Goal: Task Accomplishment & Management: Use online tool/utility

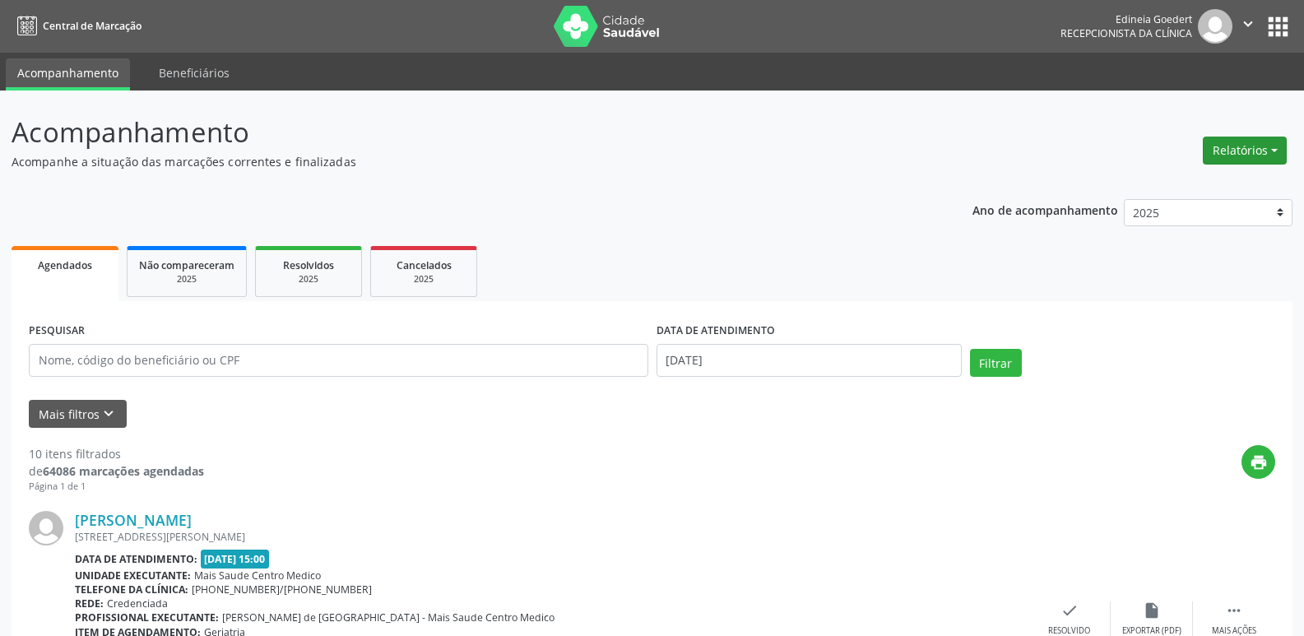
drag, startPoint x: 1254, startPoint y: 142, endPoint x: 1237, endPoint y: 162, distance: 26.2
click at [1253, 145] on button "Relatórios" at bounding box center [1245, 151] width 84 height 28
click at [1216, 178] on link "Agendamentos" at bounding box center [1199, 185] width 177 height 23
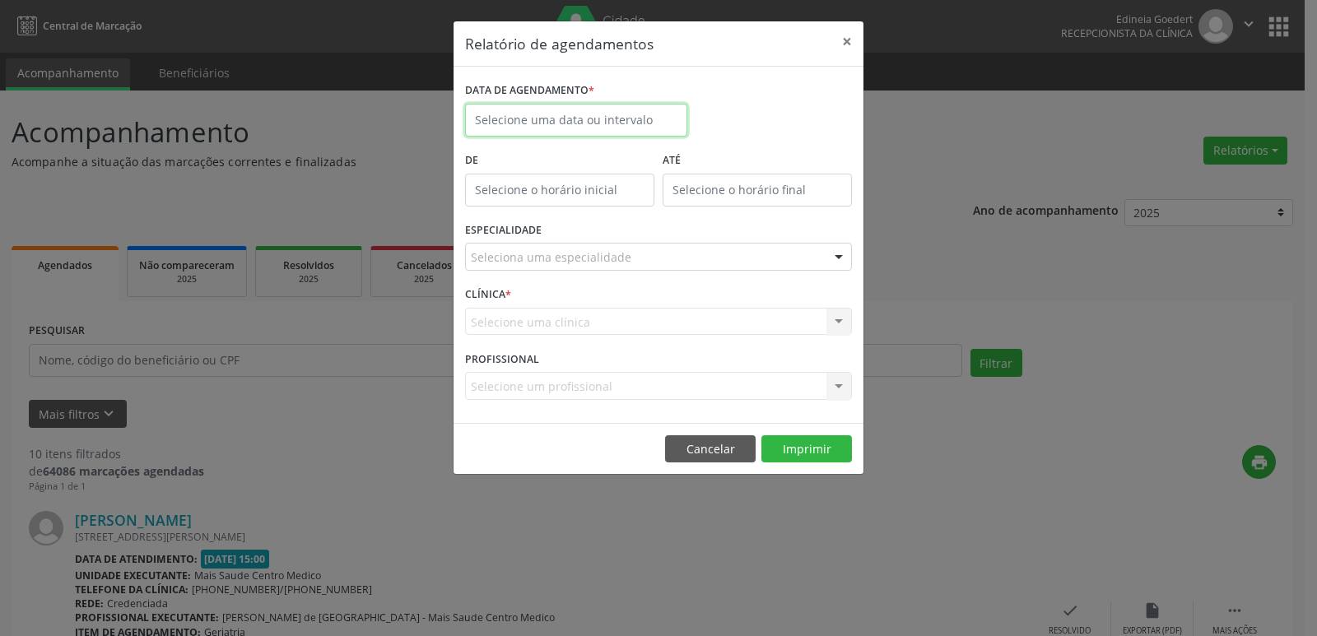
click at [577, 128] on body "Central de Marcação Edineia Goedert Recepcionista da clínica  Configurações Sa…" at bounding box center [658, 318] width 1317 height 636
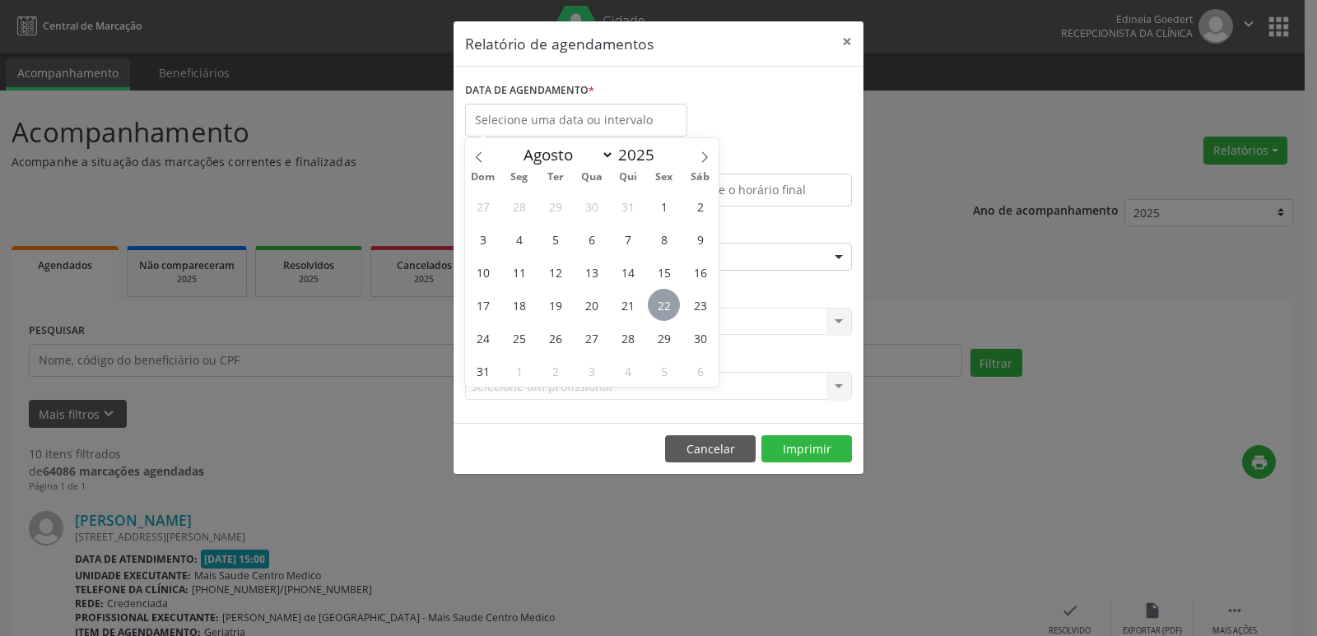
click at [660, 309] on span "22" at bounding box center [664, 305] width 32 height 32
type input "[DATE]"
drag, startPoint x: 660, startPoint y: 309, endPoint x: 671, endPoint y: 279, distance: 32.3
click at [658, 307] on span "22" at bounding box center [664, 305] width 32 height 32
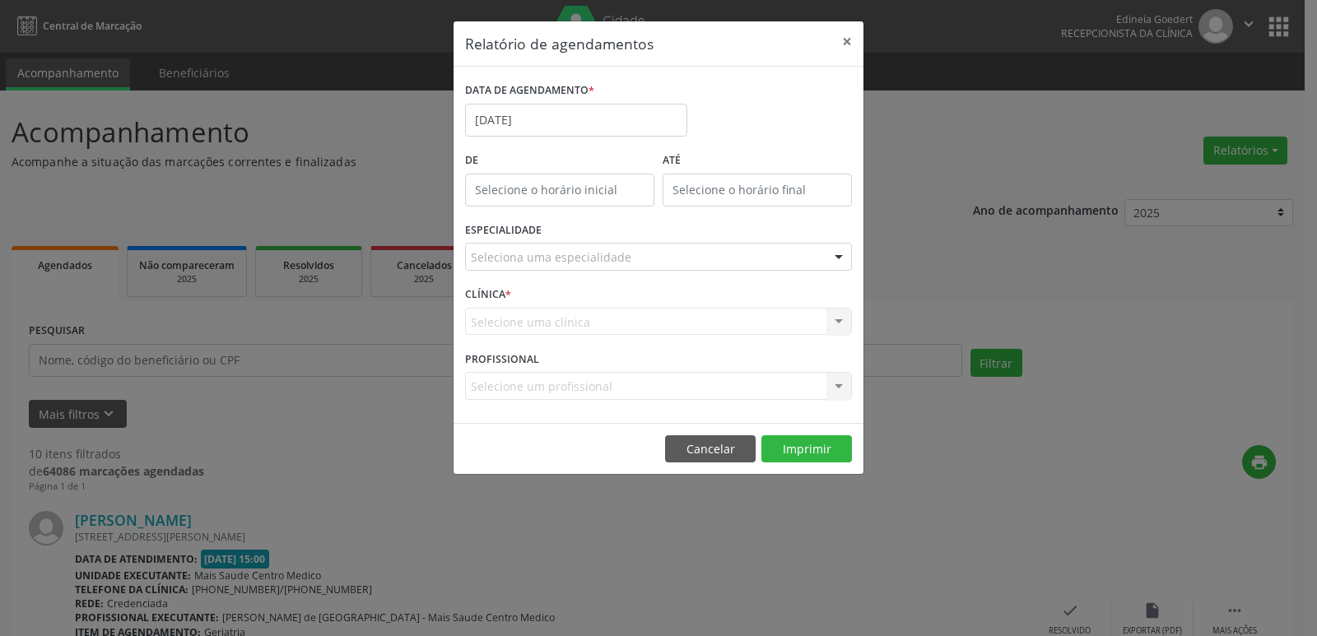
click at [671, 277] on div "ESPECIALIDADE Seleciona uma especialidade Todas as especialidades Alergologia A…" at bounding box center [658, 250] width 395 height 64
click at [671, 271] on div "ESPECIALIDADE Seleciona uma especialidade Todas as especialidades Alergologia A…" at bounding box center [658, 250] width 395 height 64
click at [655, 254] on div "Seleciona uma especialidade" at bounding box center [658, 257] width 387 height 28
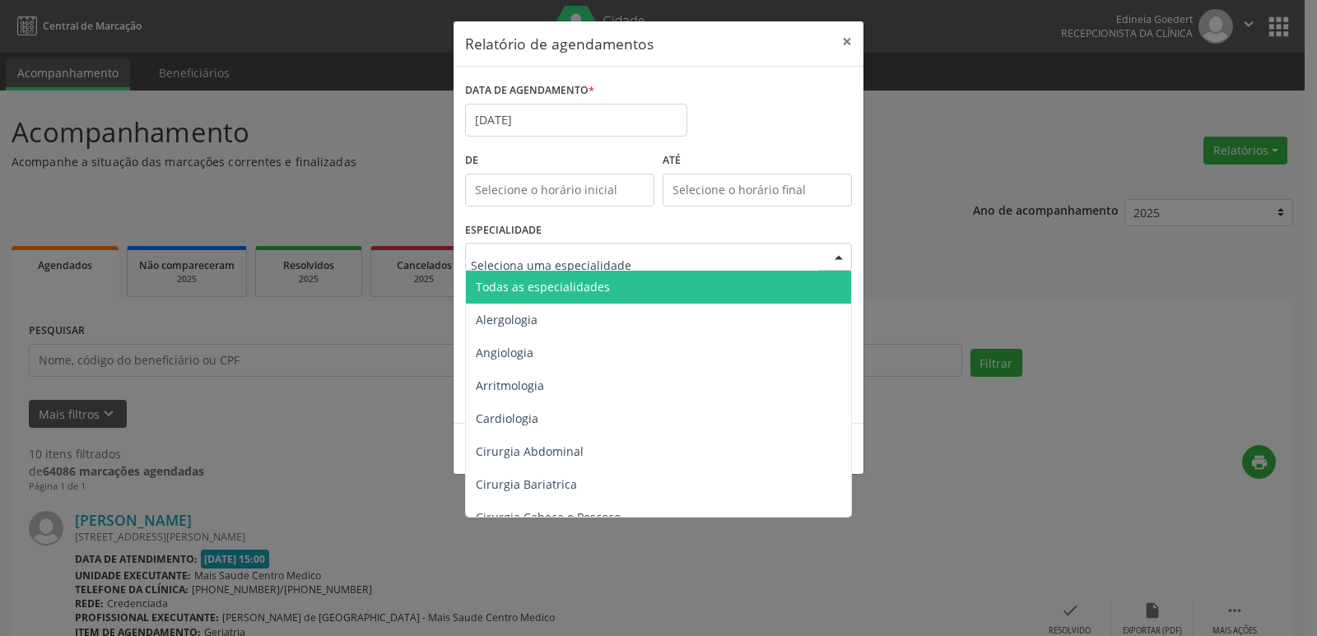
drag, startPoint x: 646, startPoint y: 288, endPoint x: 734, endPoint y: 323, distance: 94.9
click at [645, 288] on span "Todas as especialidades" at bounding box center [660, 287] width 388 height 33
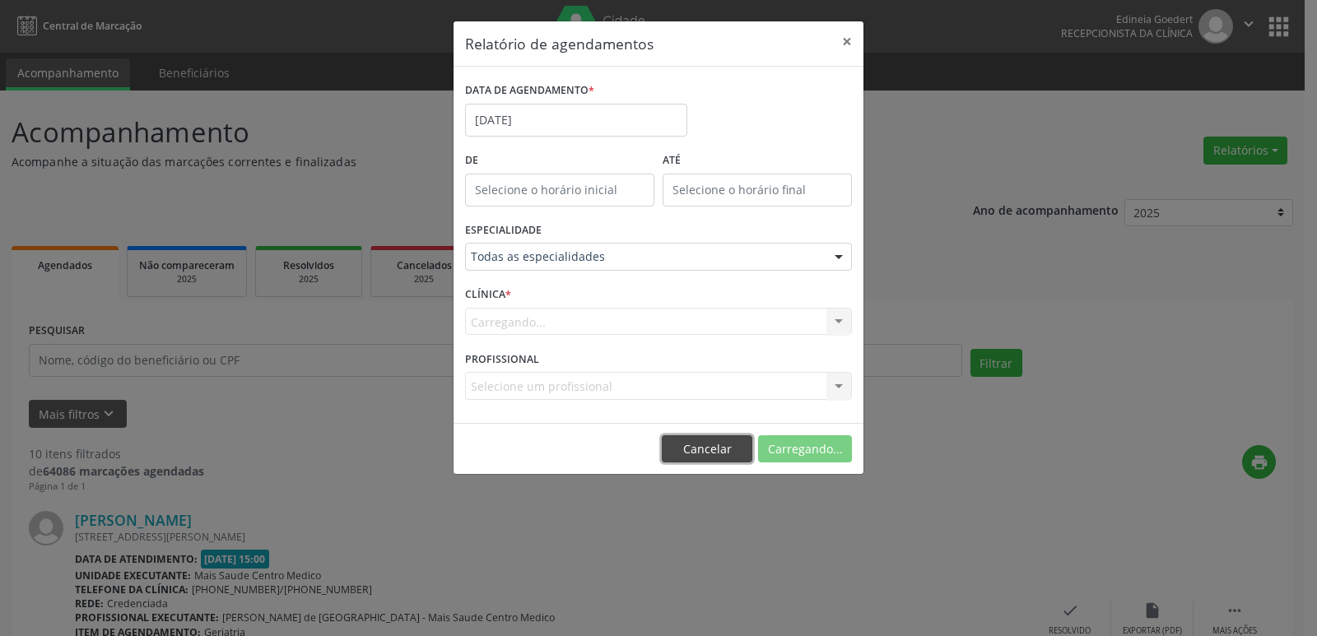
click at [709, 462] on button "Cancelar" at bounding box center [707, 449] width 91 height 28
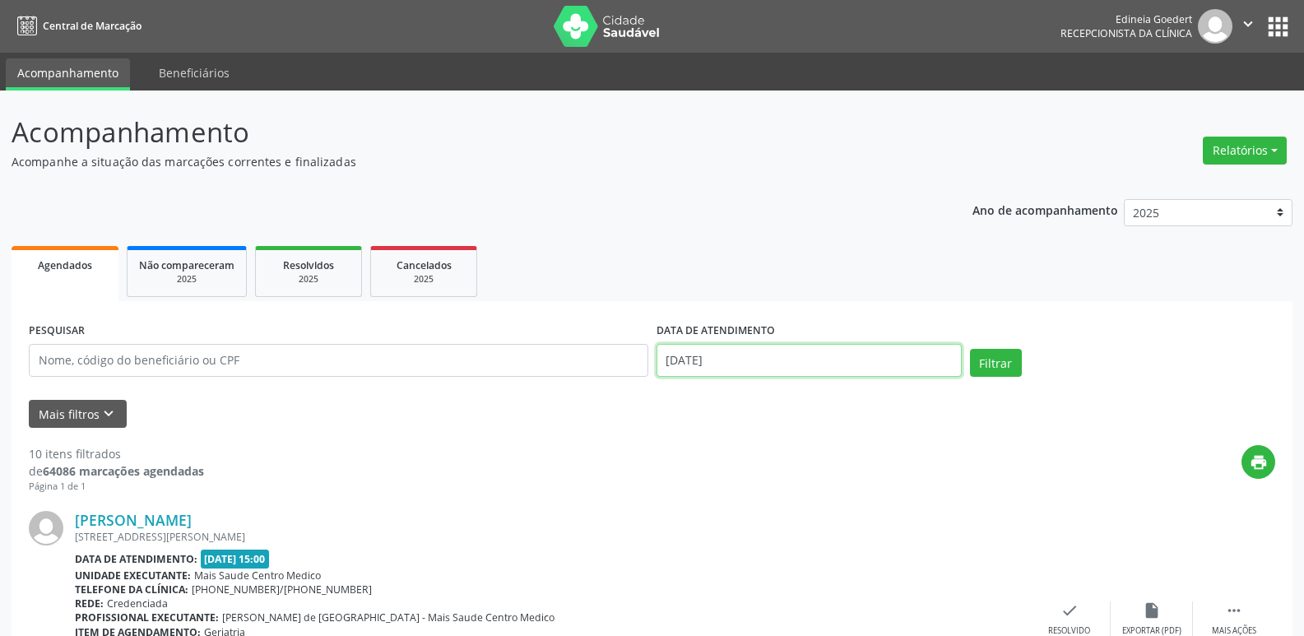
click at [707, 367] on input "[DATE]" at bounding box center [809, 360] width 305 height 33
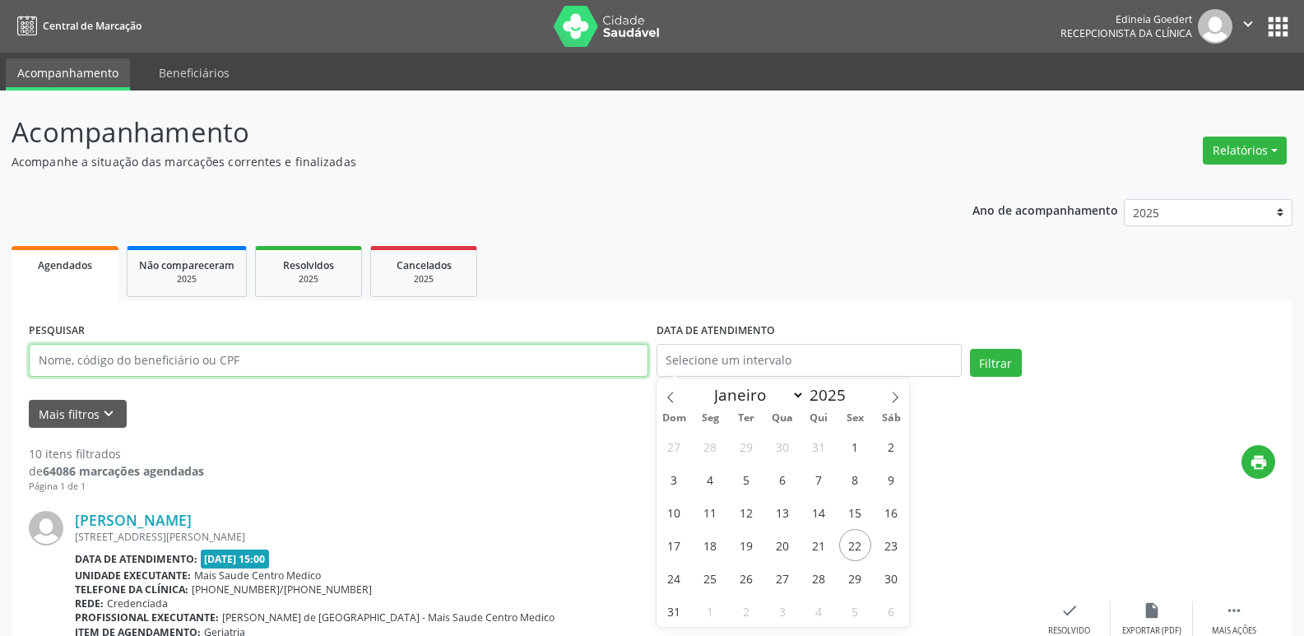
click at [613, 369] on input "text" at bounding box center [339, 360] width 620 height 33
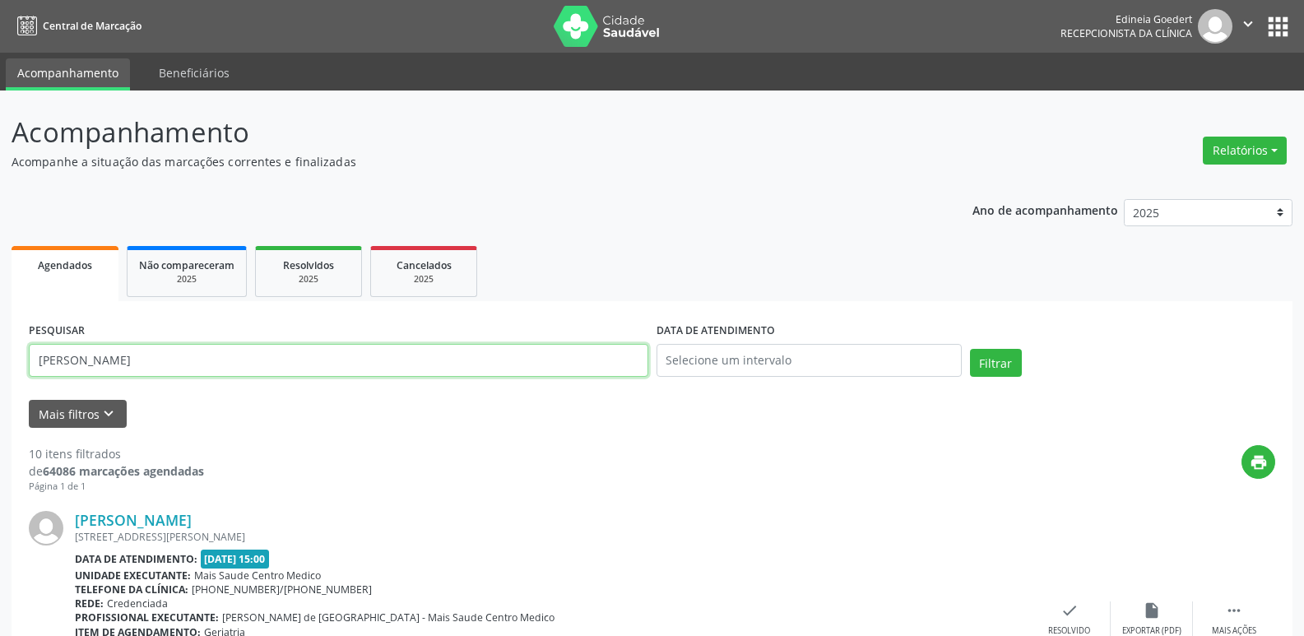
type input "[PERSON_NAME]"
click at [970, 349] on button "Filtrar" at bounding box center [996, 363] width 52 height 28
click at [626, 354] on input "[PERSON_NAME]" at bounding box center [339, 360] width 620 height 33
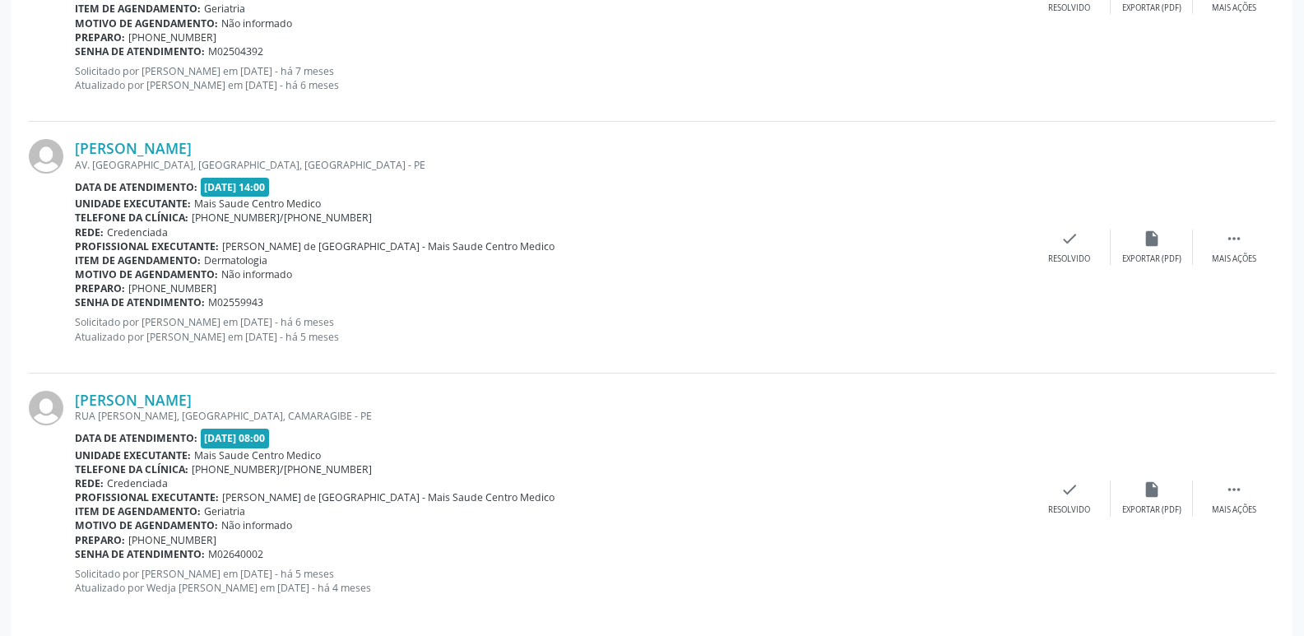
scroll to position [1142, 0]
